Goal: Task Accomplishment & Management: Complete application form

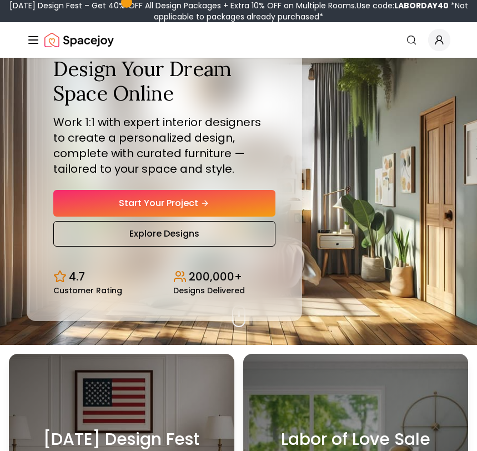
scroll to position [55, 0]
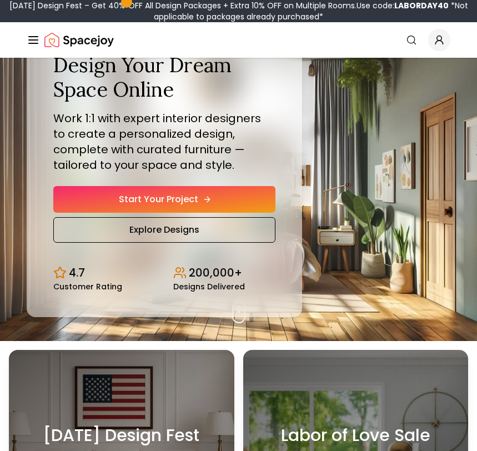
click at [193, 192] on link "Start Your Project" at bounding box center [164, 199] width 222 height 27
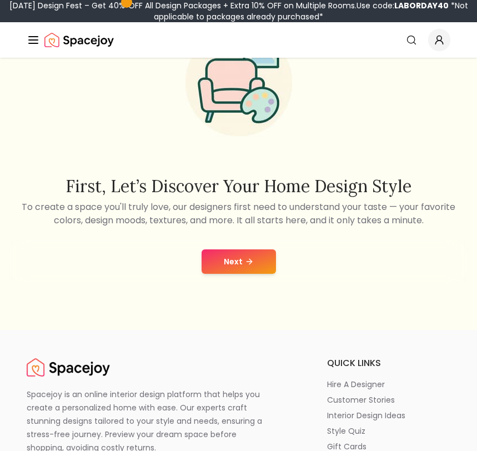
scroll to position [142, 0]
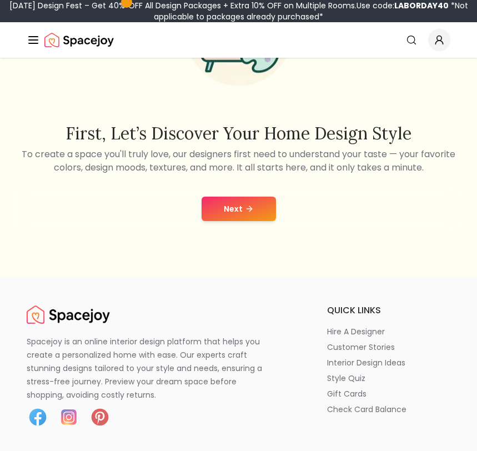
click at [225, 209] on button "Next" at bounding box center [239, 209] width 74 height 24
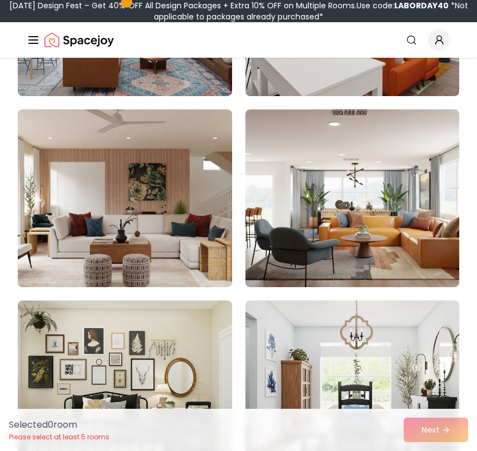
scroll to position [1605, 0]
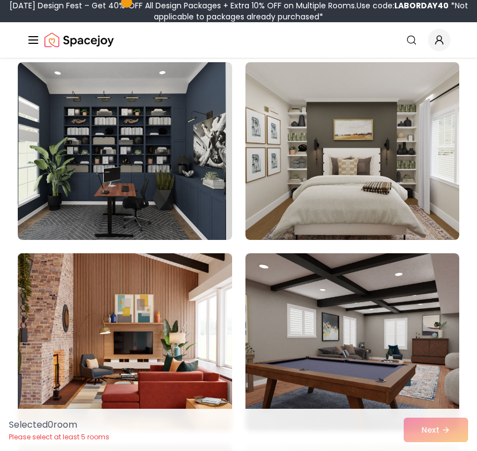
click at [170, 348] on img at bounding box center [124, 342] width 225 height 187
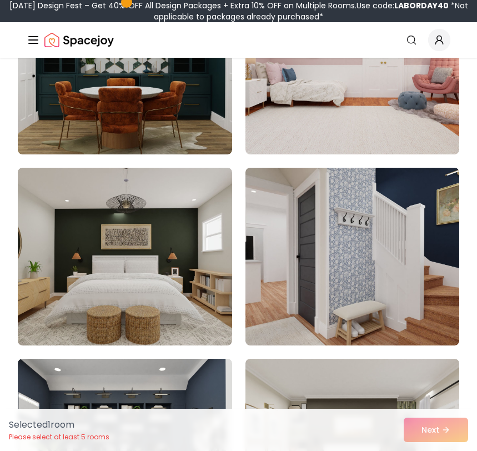
scroll to position [228, 0]
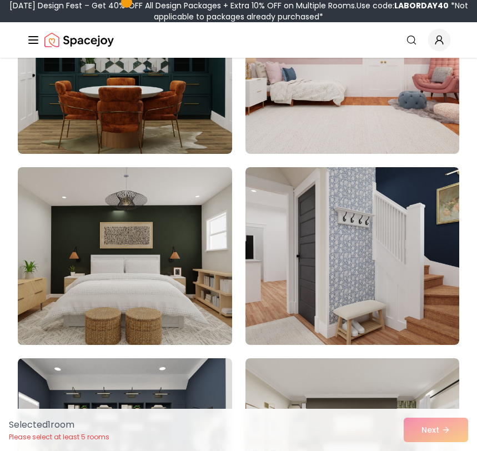
click at [167, 270] on img at bounding box center [124, 256] width 225 height 187
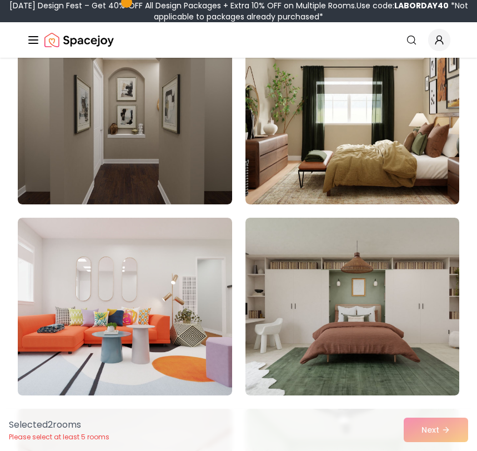
scroll to position [2855, 0]
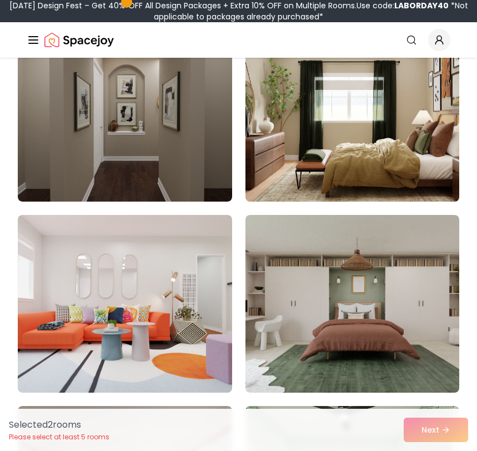
click at [291, 119] on img at bounding box center [352, 112] width 225 height 187
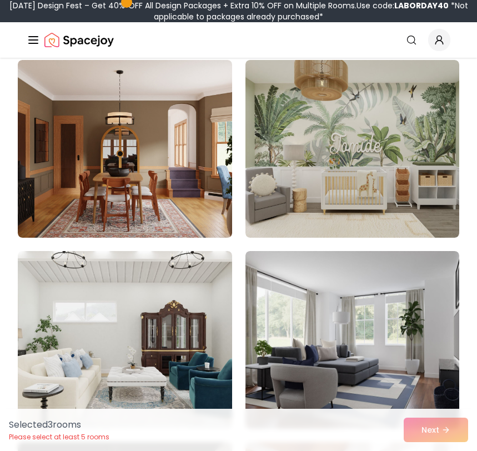
scroll to position [4159, 0]
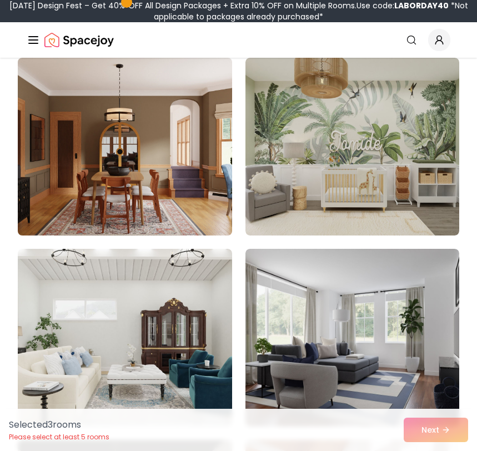
click at [200, 200] on img at bounding box center [124, 146] width 225 height 187
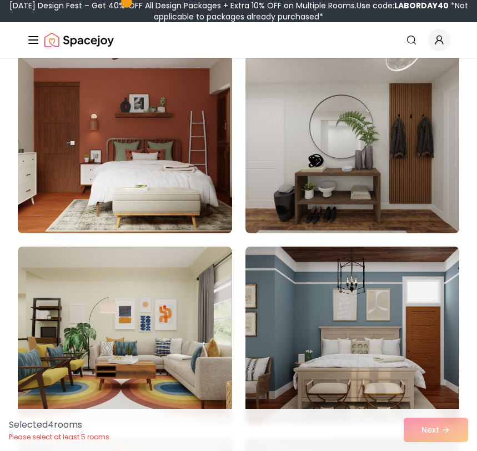
scroll to position [8743, 0]
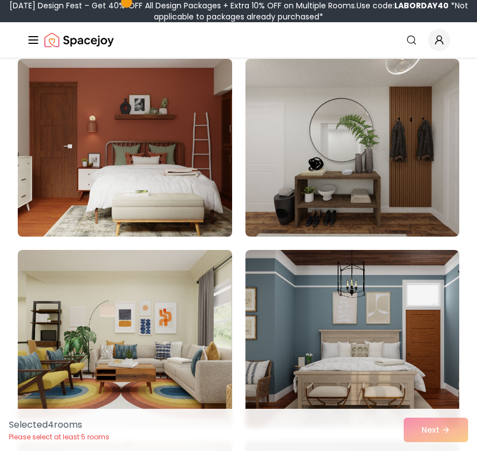
click at [199, 201] on img at bounding box center [124, 147] width 225 height 187
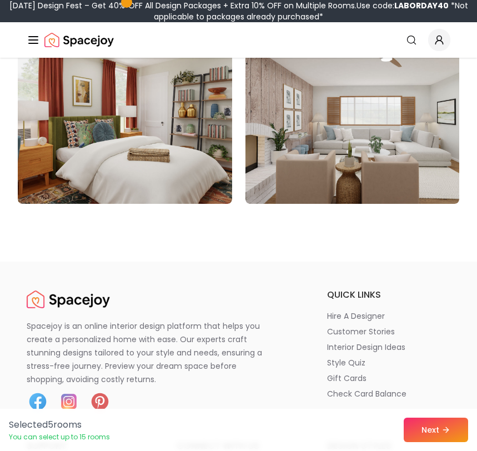
scroll to position [9540, 0]
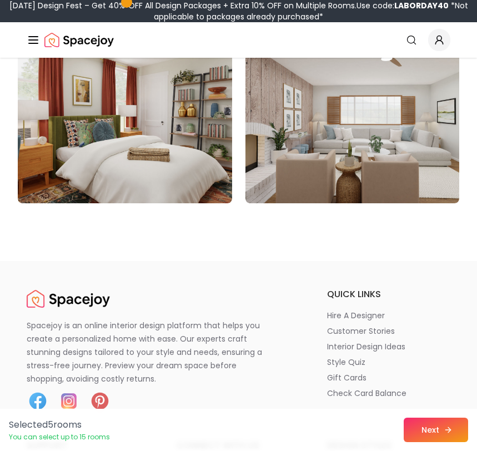
click at [446, 429] on icon at bounding box center [448, 429] width 9 height 9
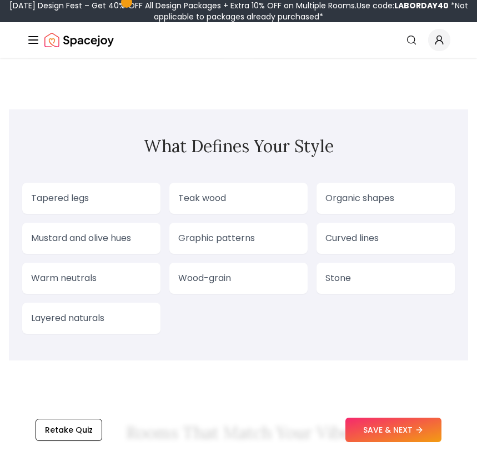
scroll to position [1194, 0]
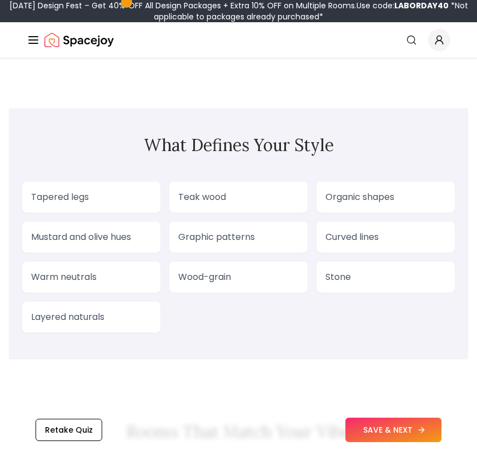
click at [384, 434] on button "SAVE & NEXT" at bounding box center [393, 430] width 96 height 24
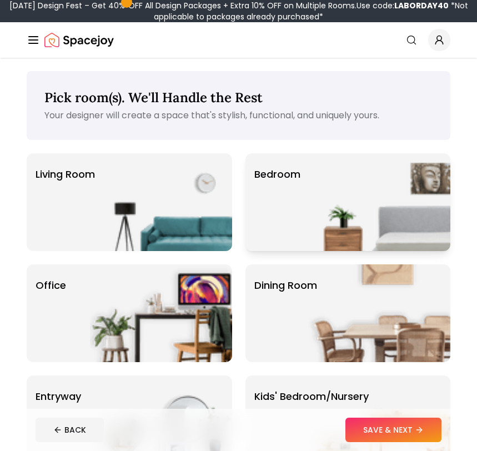
click at [330, 197] on img at bounding box center [379, 202] width 142 height 98
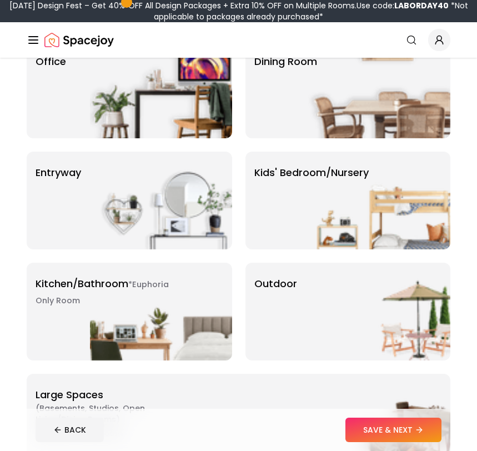
scroll to position [244, 0]
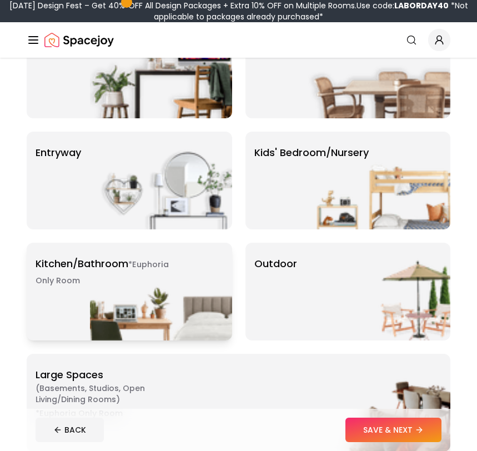
click at [172, 277] on img at bounding box center [161, 292] width 142 height 98
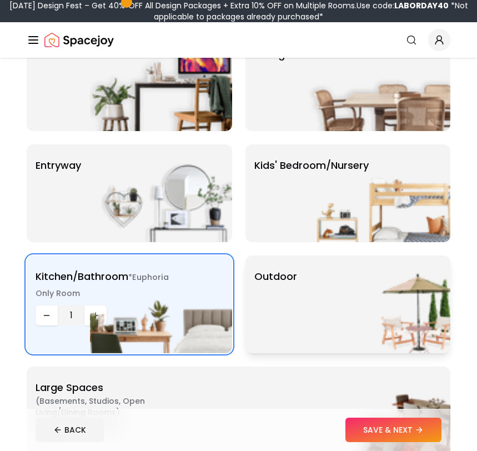
scroll to position [232, 0]
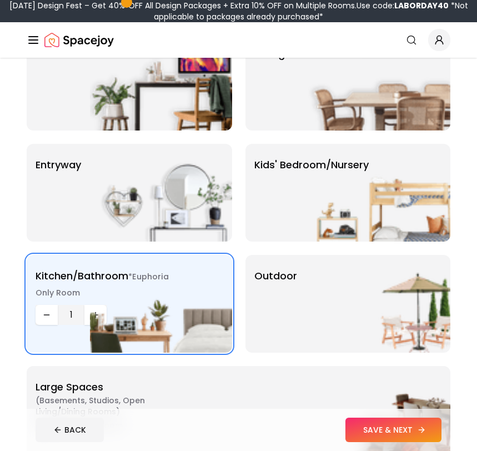
click at [378, 428] on button "SAVE & NEXT" at bounding box center [393, 430] width 96 height 24
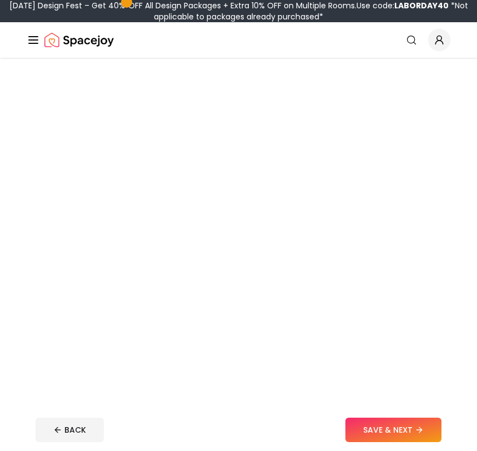
scroll to position [232, 0]
